Goal: Connect with others: Connect with others

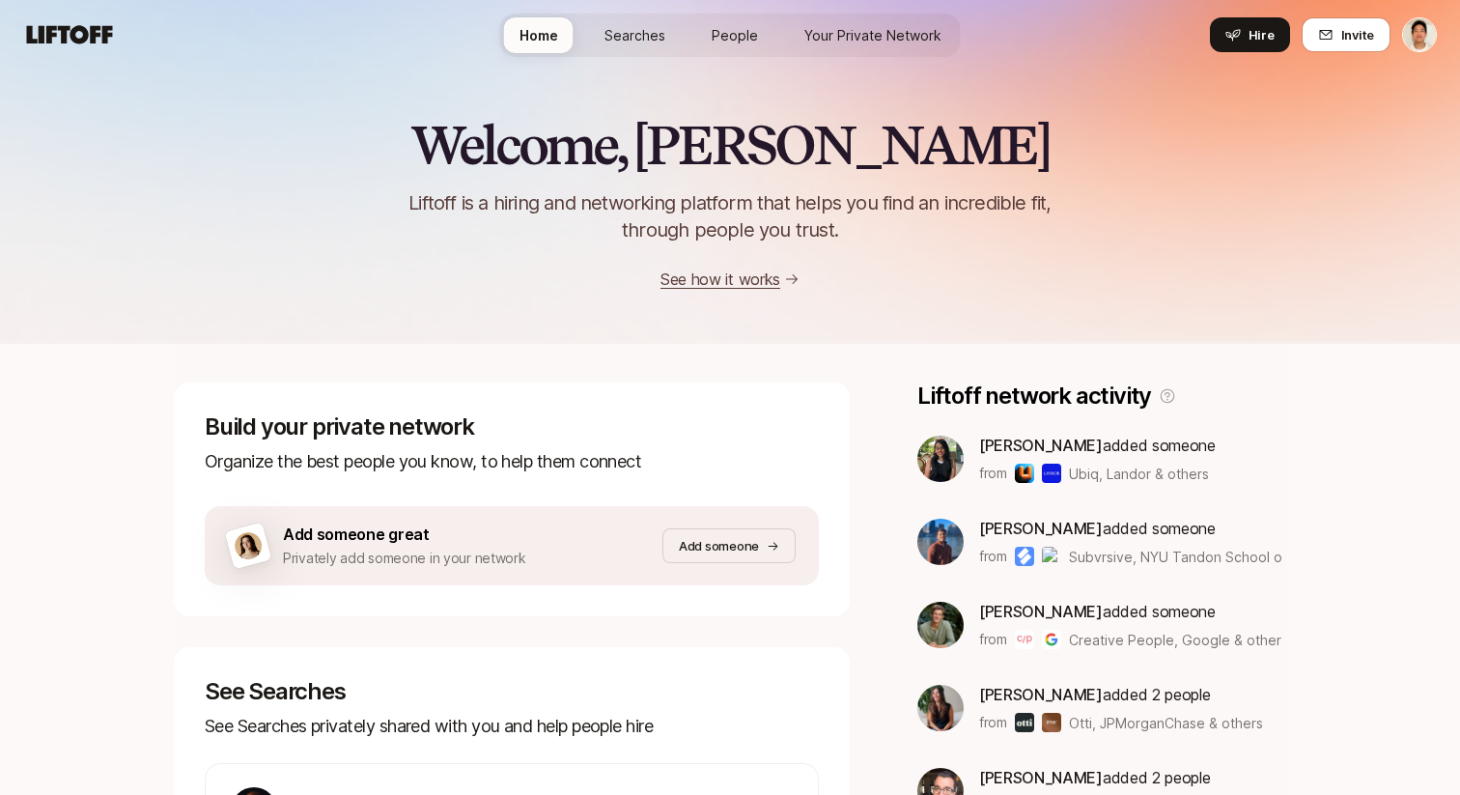
click at [860, 18] on link "Your Private Network" at bounding box center [873, 35] width 168 height 36
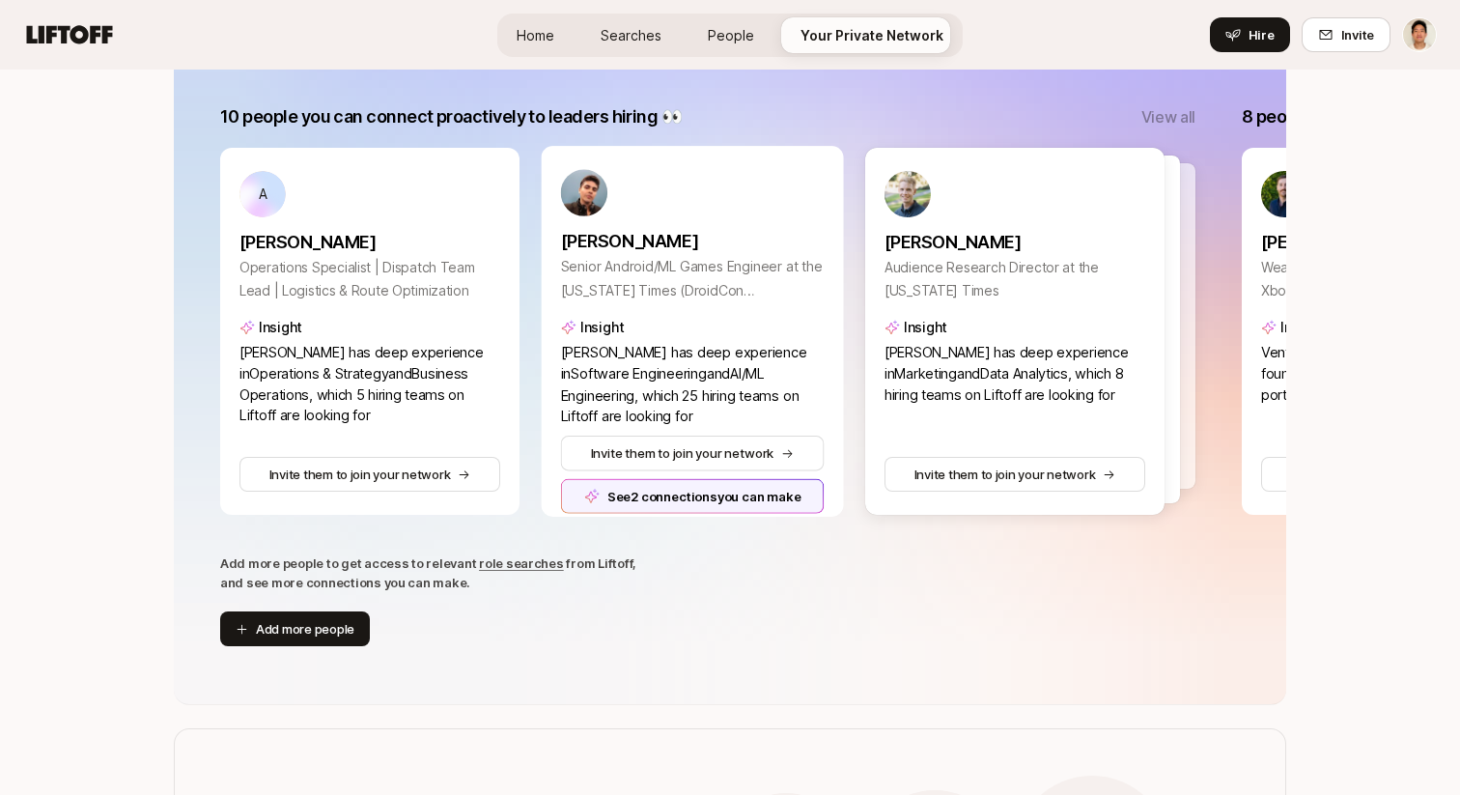
scroll to position [342, 0]
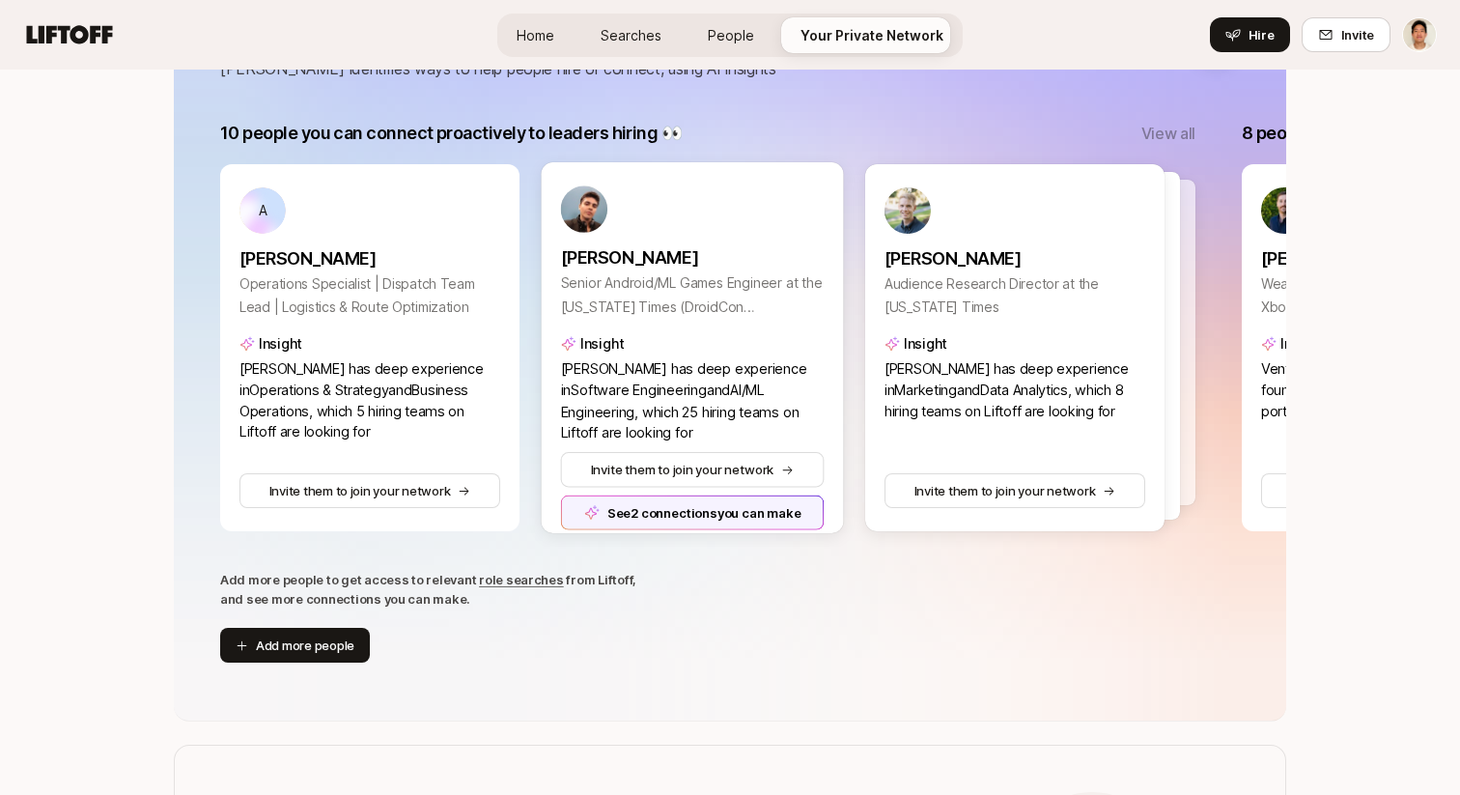
click at [702, 511] on div "See 2 connections you can make" at bounding box center [693, 512] width 264 height 35
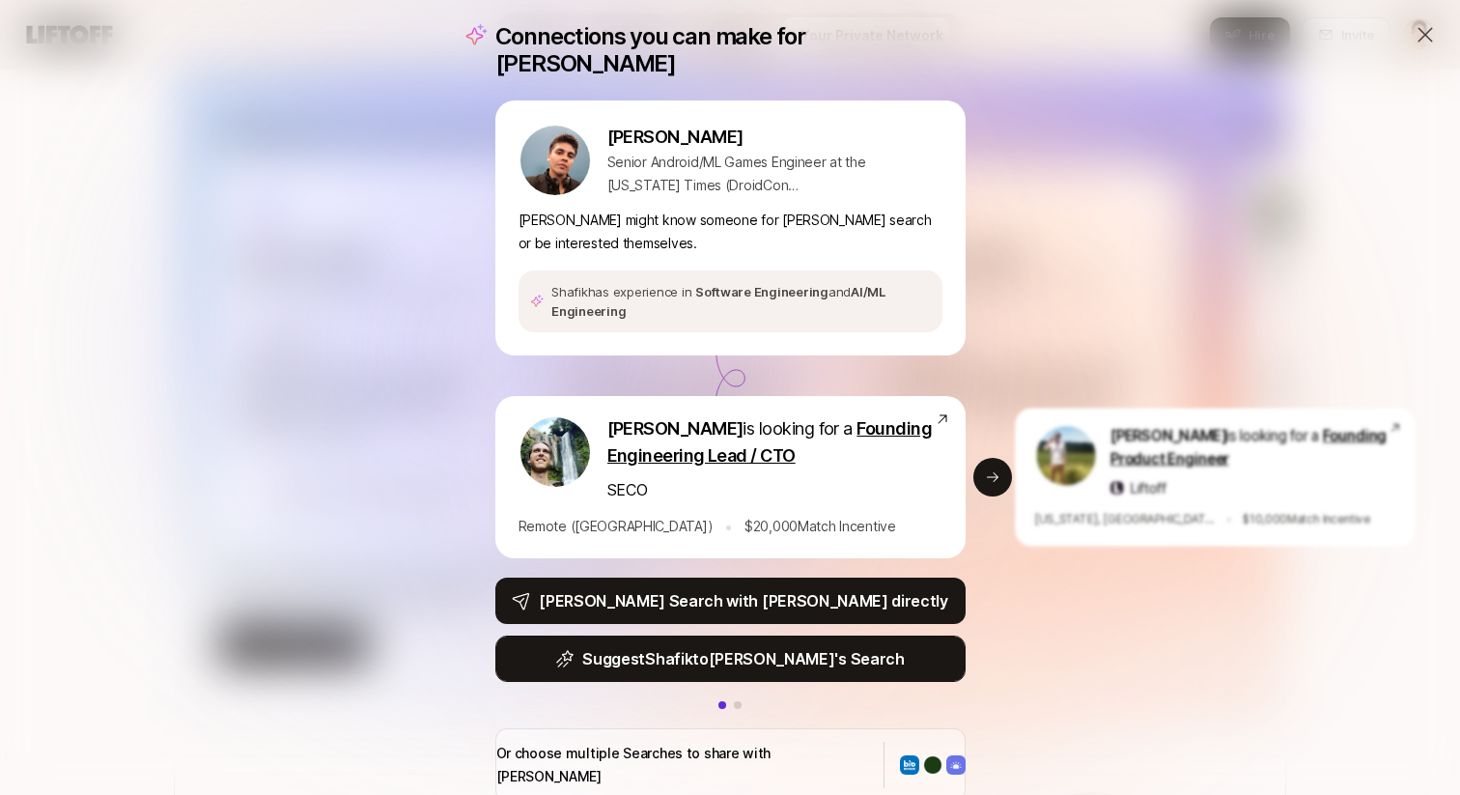
click at [698, 646] on p "Suggest Shafik to Carter 's Search" at bounding box center [743, 658] width 322 height 25
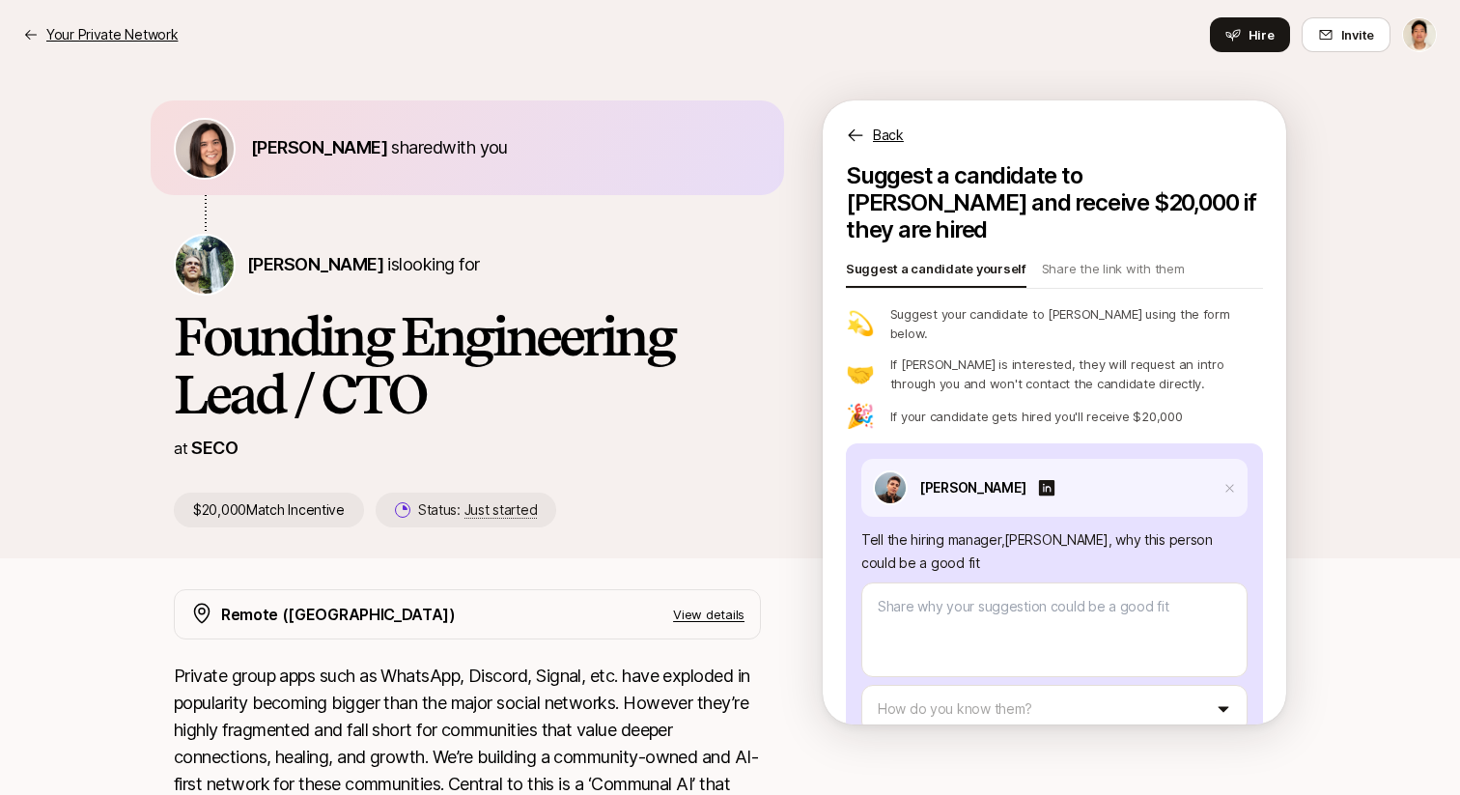
click at [155, 26] on p "Your Private Network" at bounding box center [111, 34] width 131 height 23
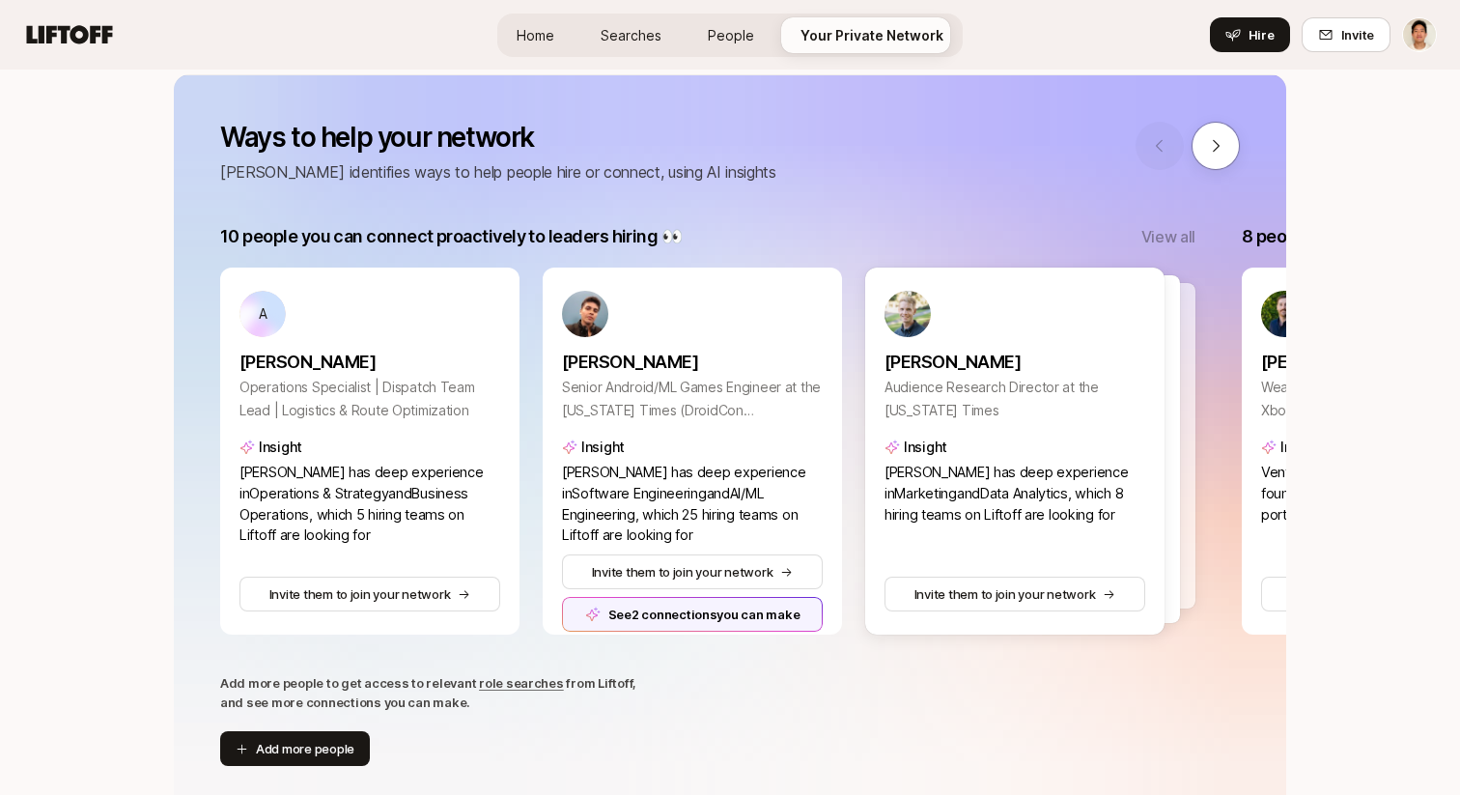
scroll to position [299, 0]
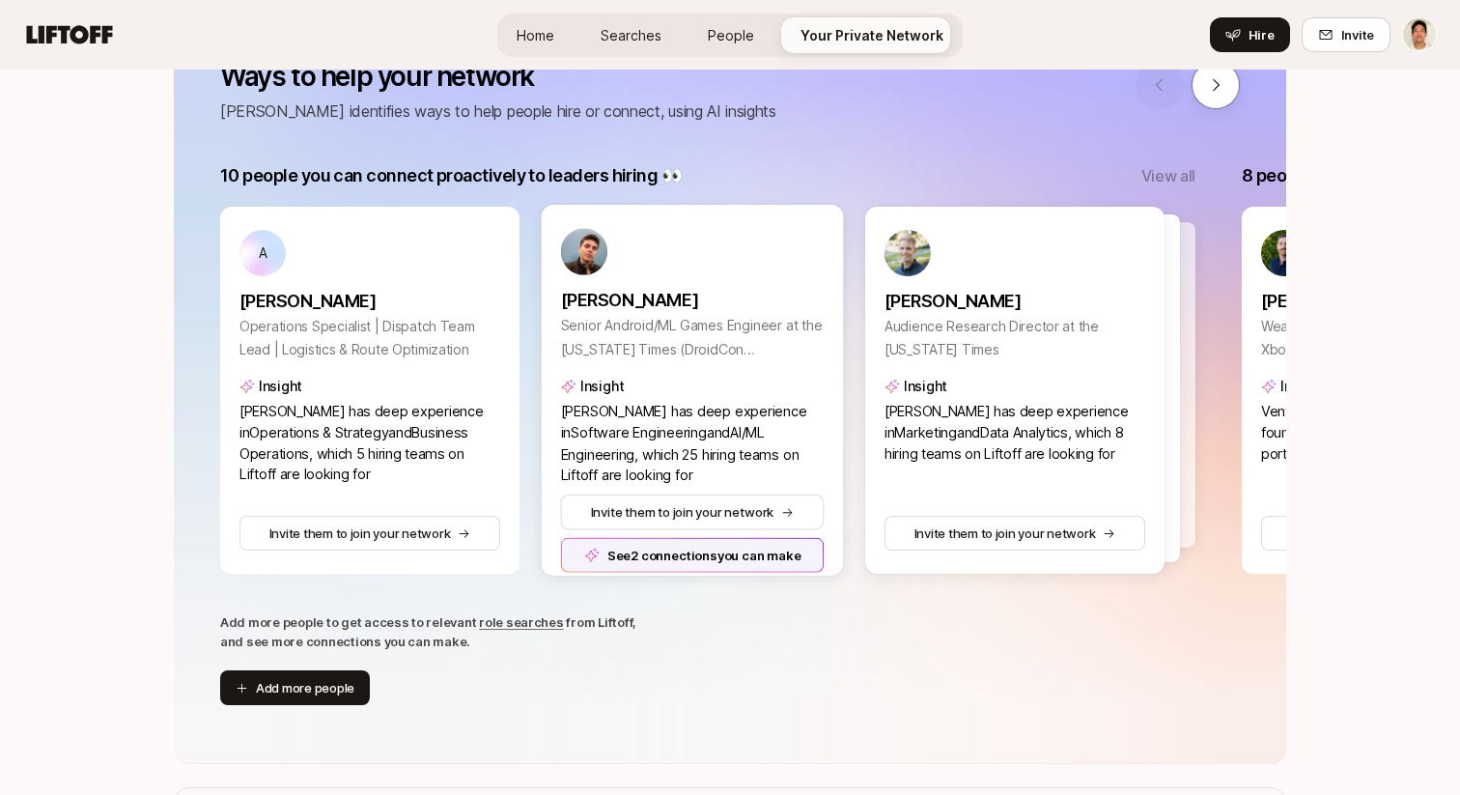
click at [756, 546] on div "See 2 connections you can make" at bounding box center [693, 555] width 264 height 35
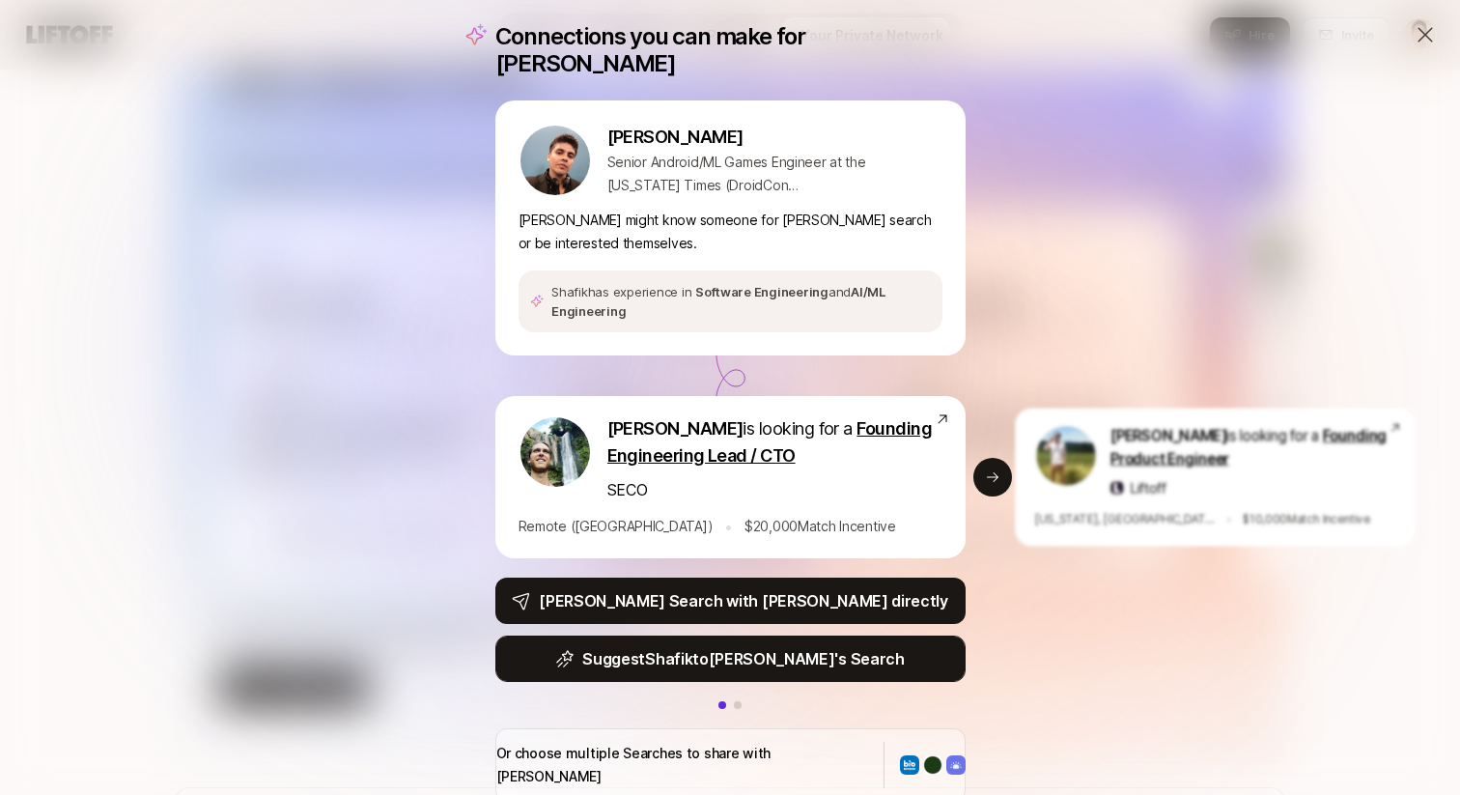
click at [716, 646] on p "Suggest Shafik to Carter 's Search" at bounding box center [743, 658] width 322 height 25
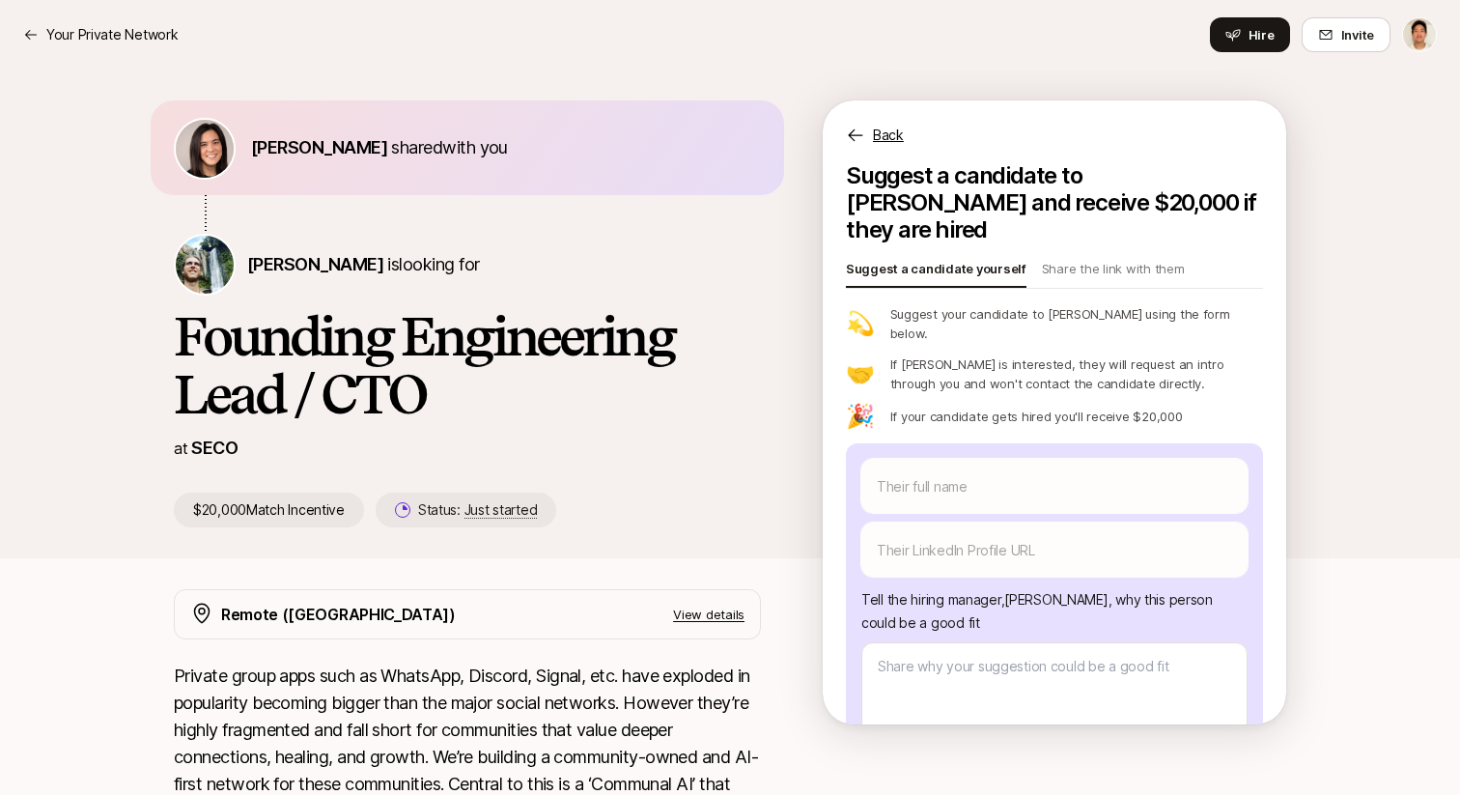
click at [126, 9] on nav "Your Private Network Hire Invite" at bounding box center [730, 35] width 1460 height 70
click at [111, 41] on p "Your Private Network" at bounding box center [111, 34] width 131 height 23
type textarea "x"
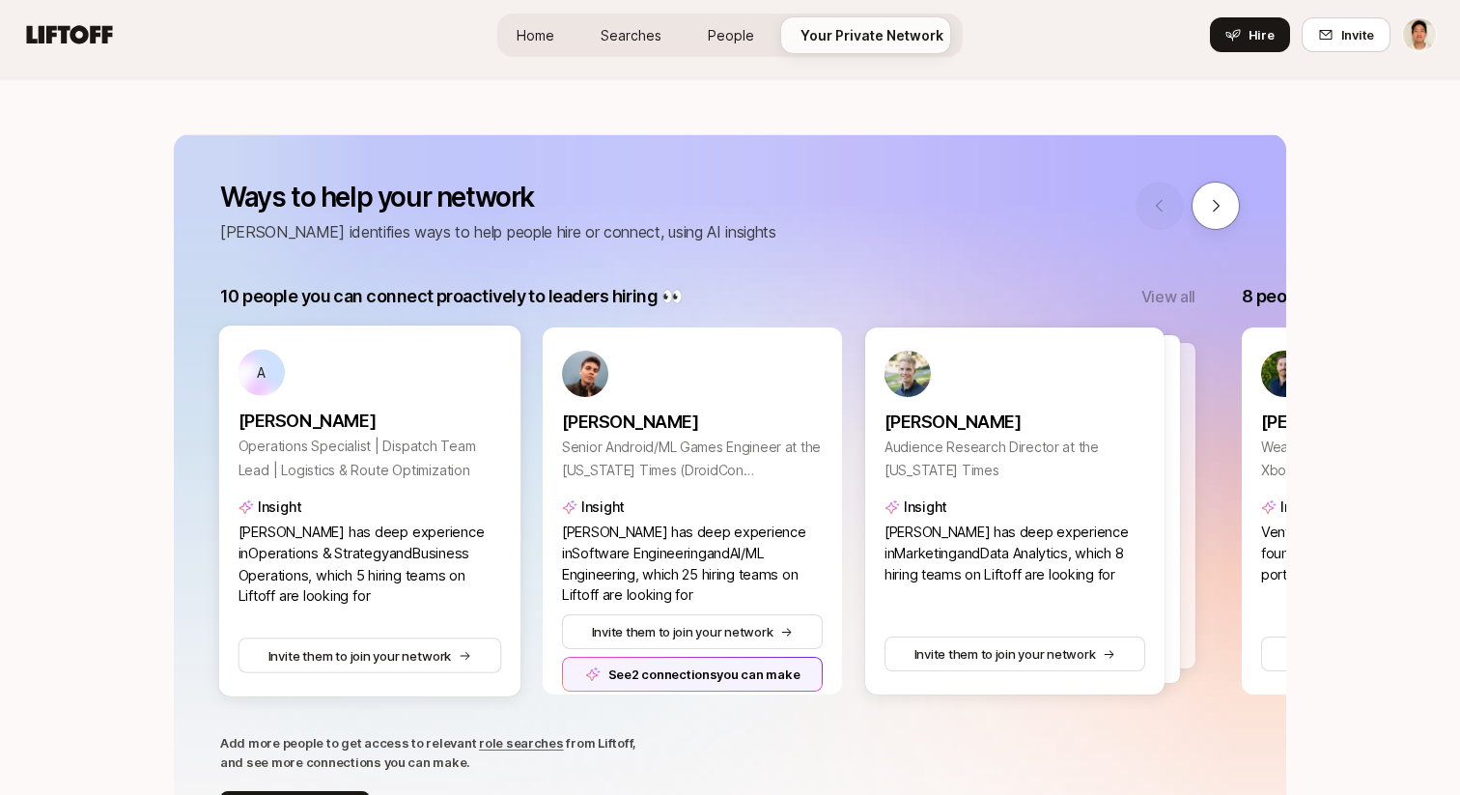
scroll to position [190, 0]
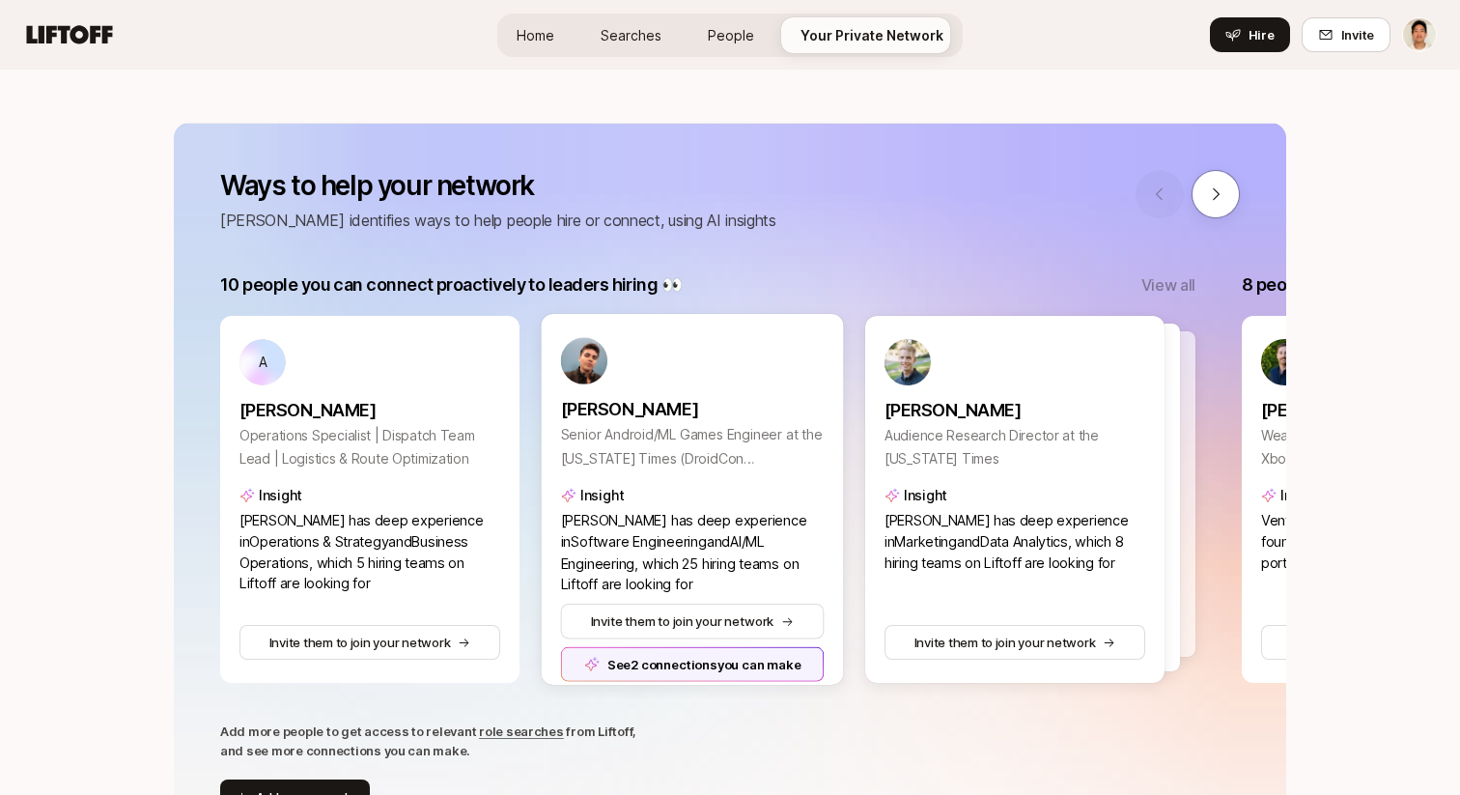
click at [696, 658] on div "See 2 connections you can make" at bounding box center [693, 664] width 264 height 35
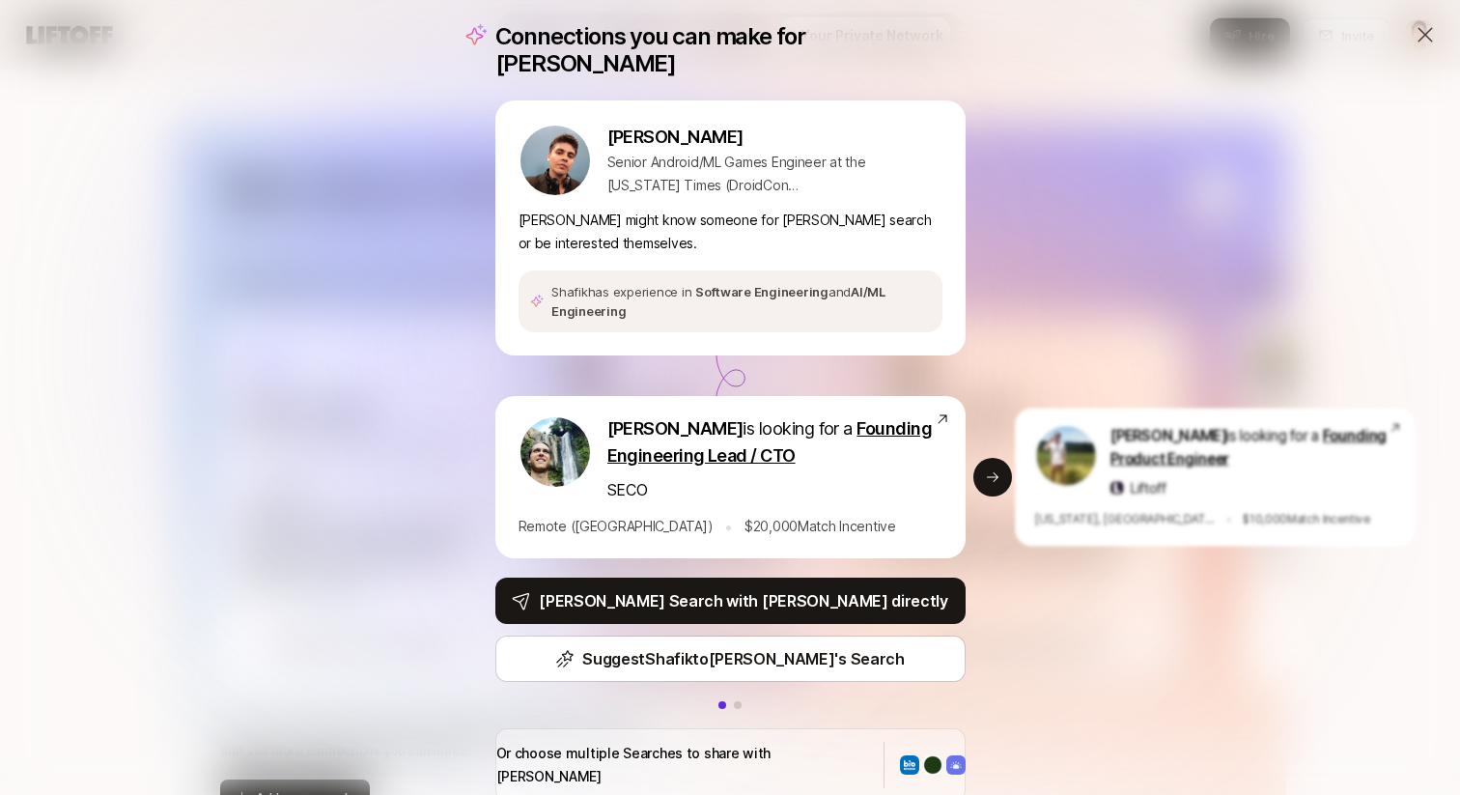
click at [321, 273] on div "Connections you can make for Shafik Shafik Q. Senior Android/ML Games Engineer …" at bounding box center [730, 412] width 1460 height 825
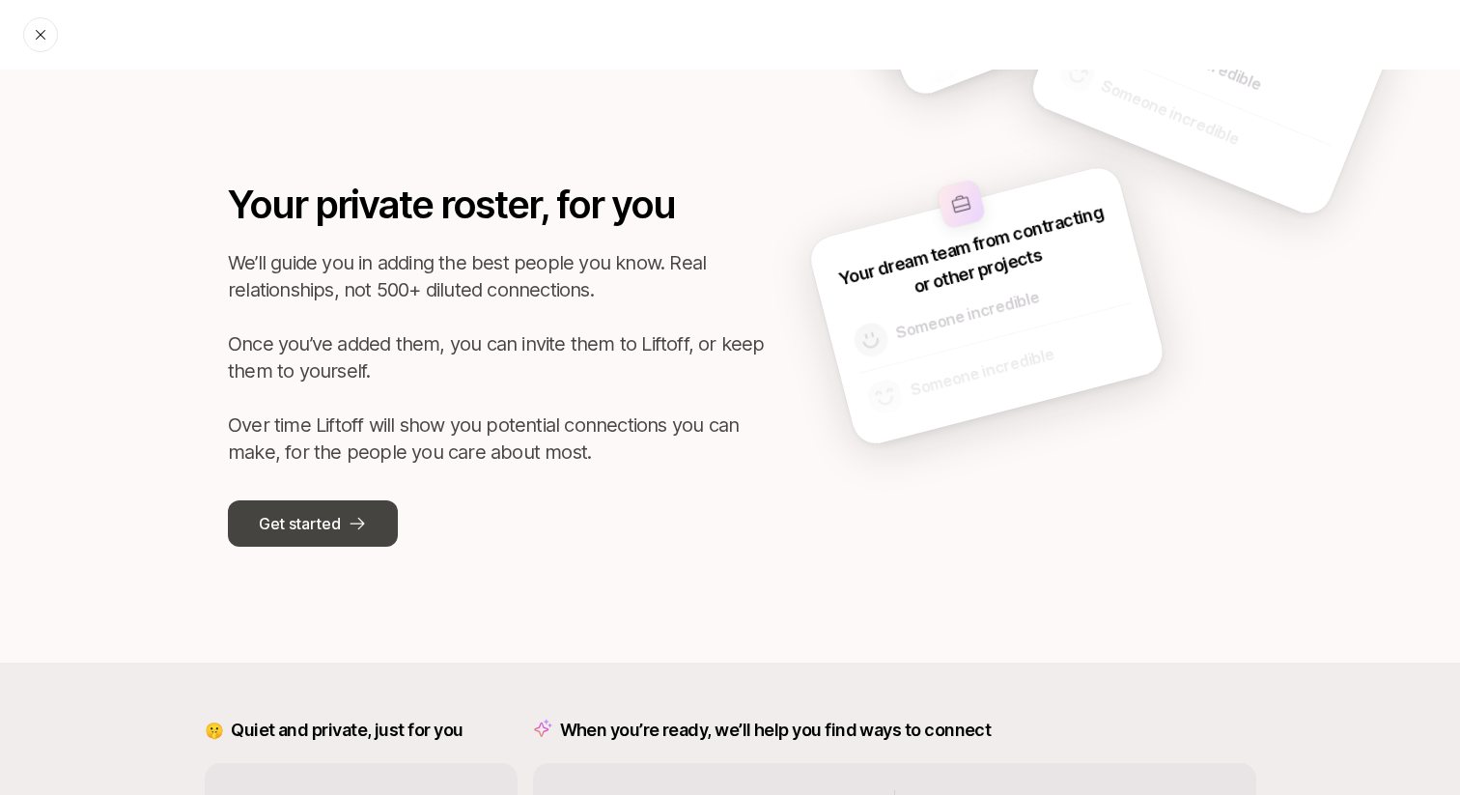
click at [326, 536] on button "Get started" at bounding box center [313, 523] width 170 height 46
